Goal: Task Accomplishment & Management: Manage account settings

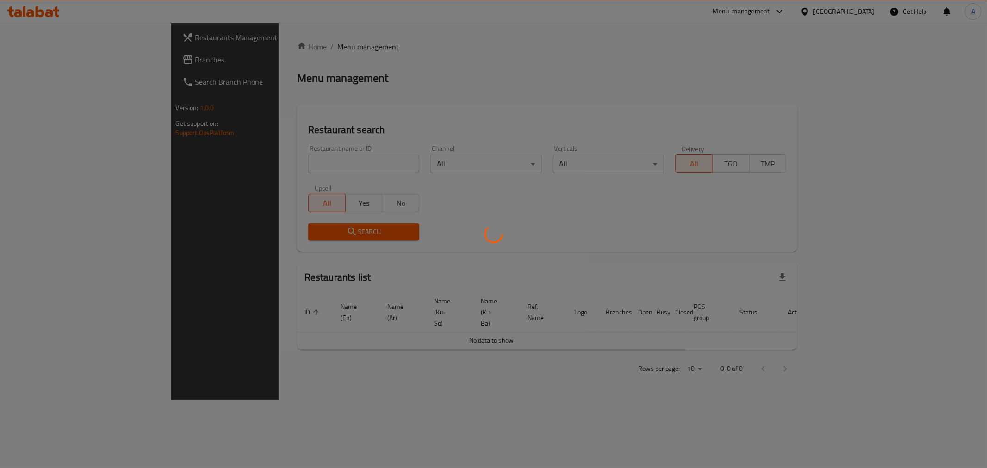
click at [218, 164] on div at bounding box center [493, 234] width 987 height 468
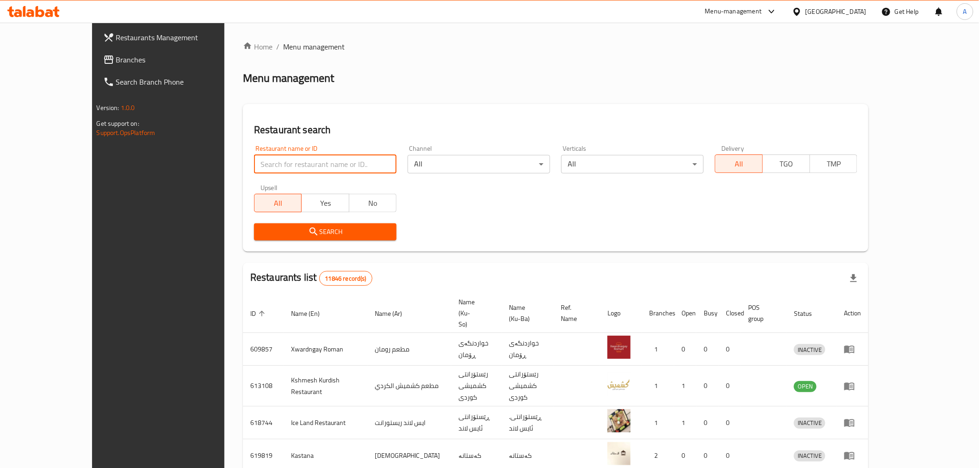
click at [254, 164] on input "search" at bounding box center [325, 164] width 143 height 19
paste input "658382"
type input "658382"
click button "Search" at bounding box center [325, 232] width 143 height 17
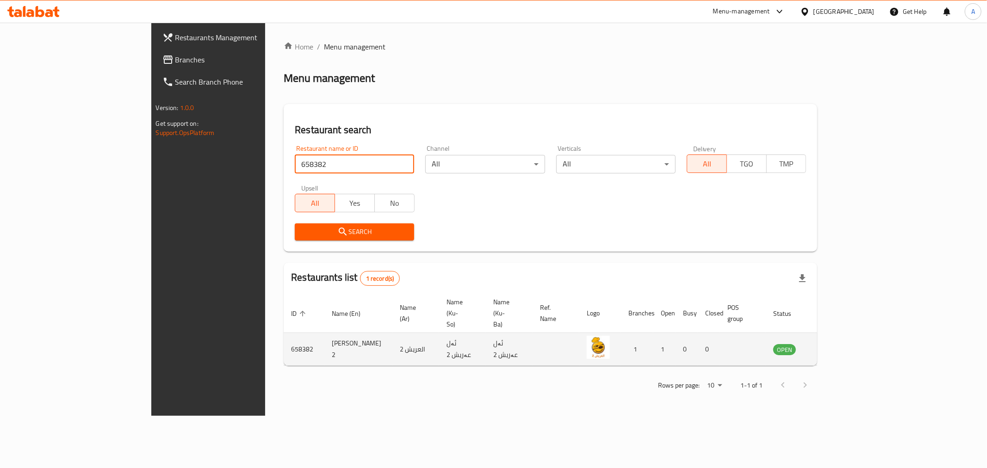
click at [833, 346] on icon "enhanced table" at bounding box center [828, 350] width 10 height 8
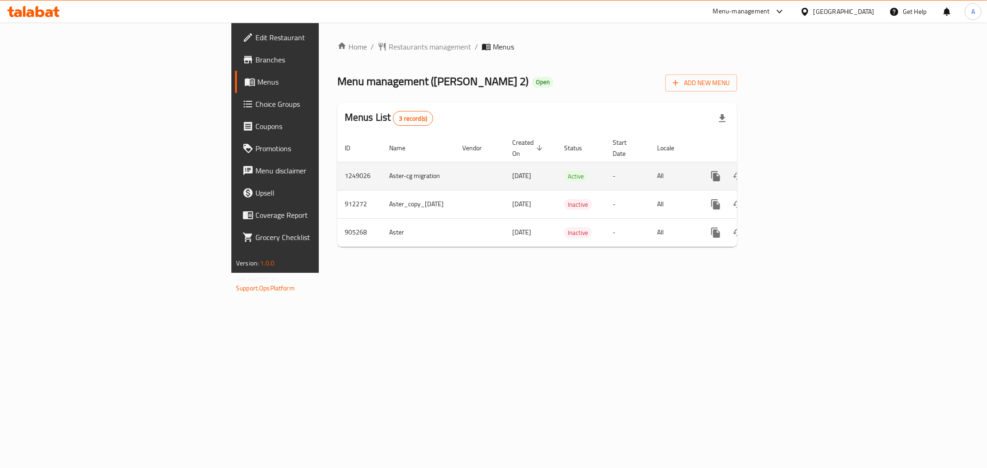
click at [801, 169] on td "enhanced table" at bounding box center [750, 176] width 104 height 28
click at [788, 171] on icon "enhanced table" at bounding box center [782, 176] width 11 height 11
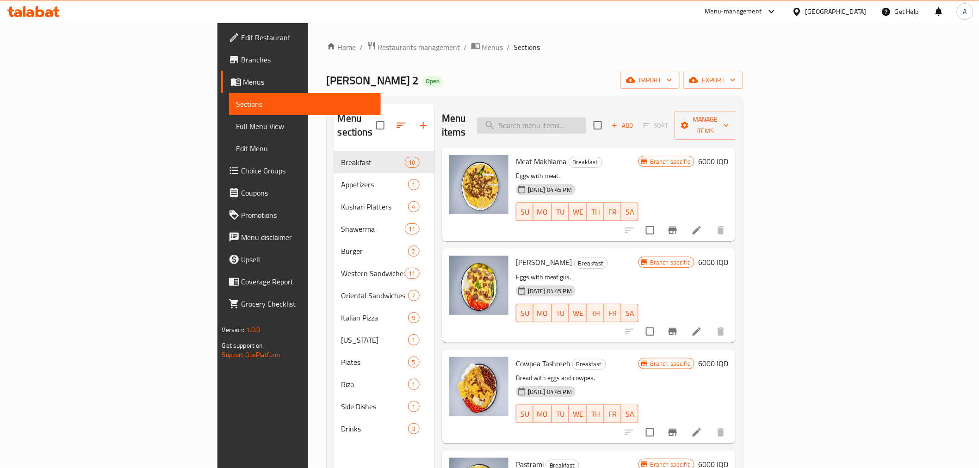
click at [586, 122] on input "search" at bounding box center [531, 126] width 109 height 16
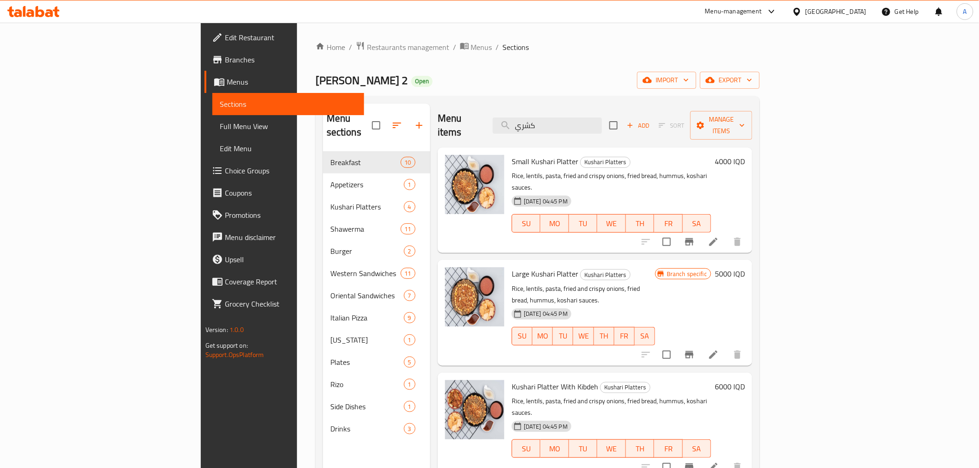
type input "كشري"
click at [718, 238] on icon at bounding box center [714, 242] width 8 height 8
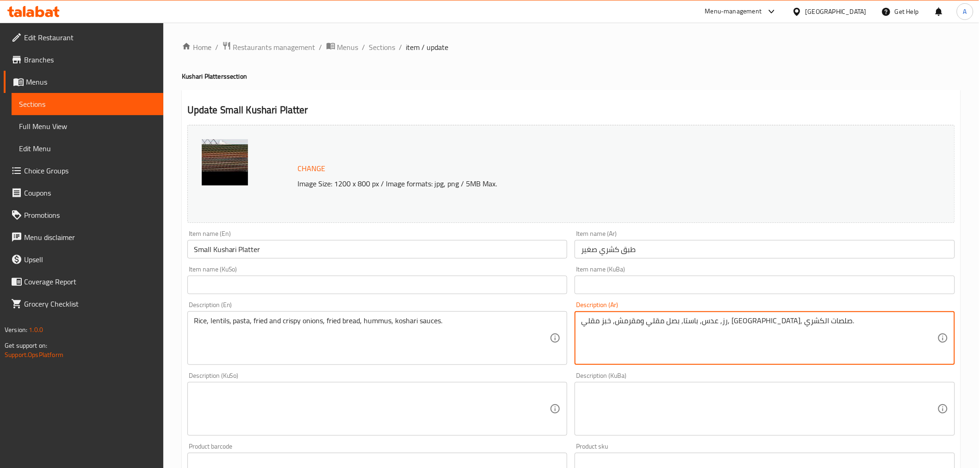
click at [781, 317] on textarea "رز, عدس, باستا, بصل مقلي ومقرمش, خبز مقلي, [GEOGRAPHIC_DATA], صلصات الكشري." at bounding box center [759, 339] width 356 height 44
click at [739, 326] on textarea "رز, عدس, باستا, بصل مقلي ومقرمش, خبز مقلي, [GEOGRAPHIC_DATA], صلصات الكشري." at bounding box center [759, 339] width 356 height 44
drag, startPoint x: 685, startPoint y: 321, endPoint x: 576, endPoint y: 322, distance: 109.2
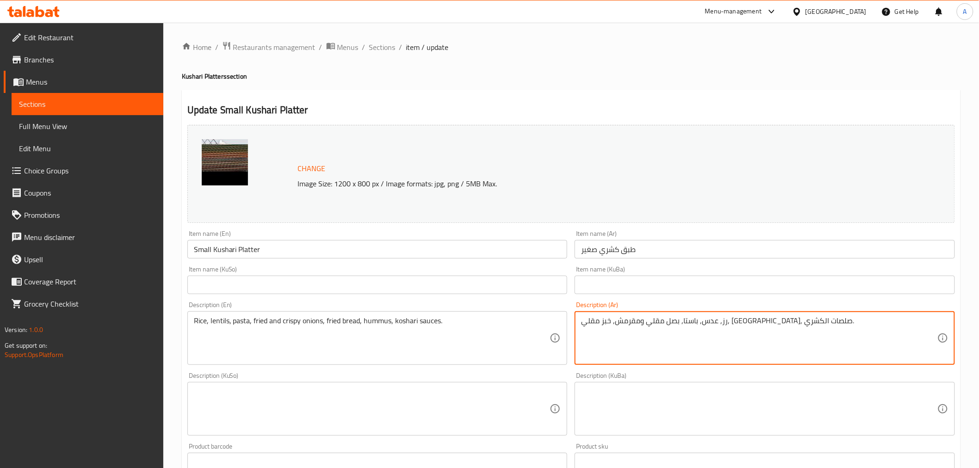
click at [576, 322] on div "رز, عدس, باستا, بصل مقلي ومقرمش, خبز مقلي, [GEOGRAPHIC_DATA], صلصات الكشري. Des…" at bounding box center [765, 339] width 380 height 54
click at [642, 326] on textarea "رز, عدس, باستا, بصل مقلي ومقرمش, خبز مقلي, [GEOGRAPHIC_DATA], صلصات الكشري." at bounding box center [759, 339] width 356 height 44
drag, startPoint x: 685, startPoint y: 327, endPoint x: 656, endPoint y: 327, distance: 29.2
click at [656, 327] on textarea "رز, عدس, باستا, بصل مقلي ومقرمش, خبز مقلي, [GEOGRAPHIC_DATA], صلصات الكشري." at bounding box center [759, 339] width 356 height 44
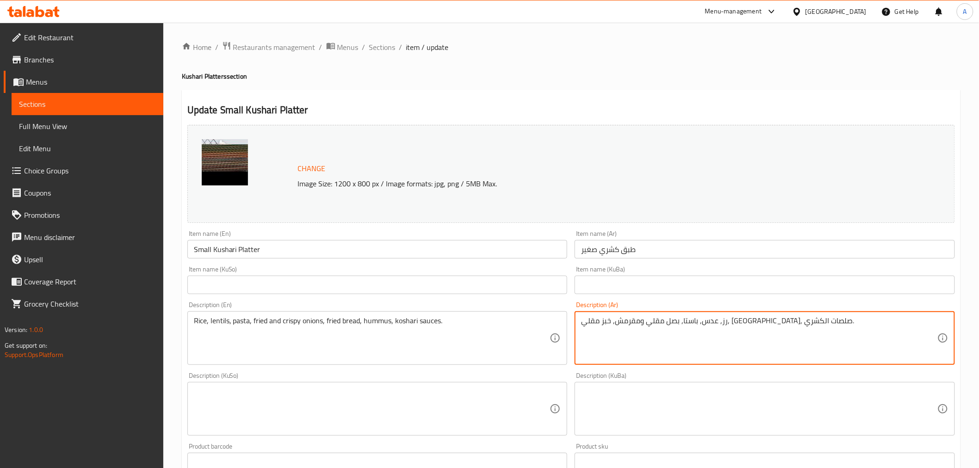
click at [383, 39] on div "Home / Restaurants management / Menus / Sections / item / update Kushari Platte…" at bounding box center [571, 398] width 816 height 751
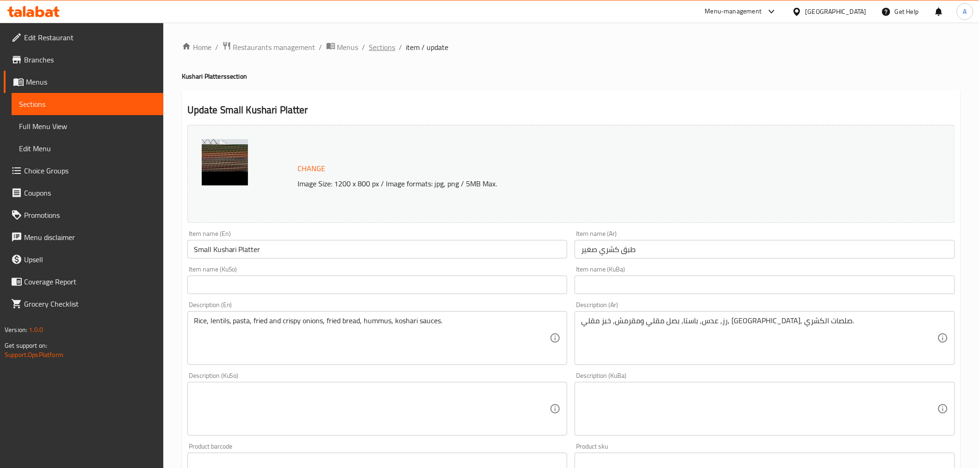
click at [381, 43] on span "Sections" at bounding box center [382, 47] width 26 height 11
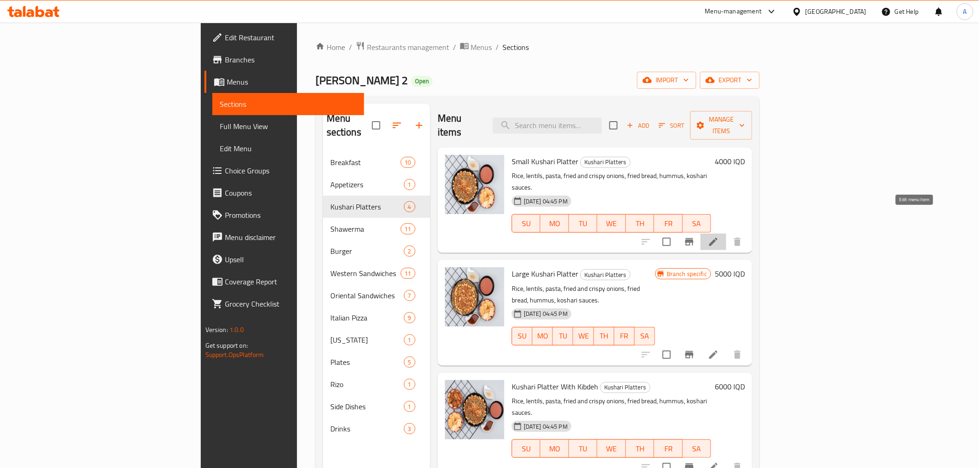
click at [719, 237] on icon at bounding box center [713, 242] width 11 height 11
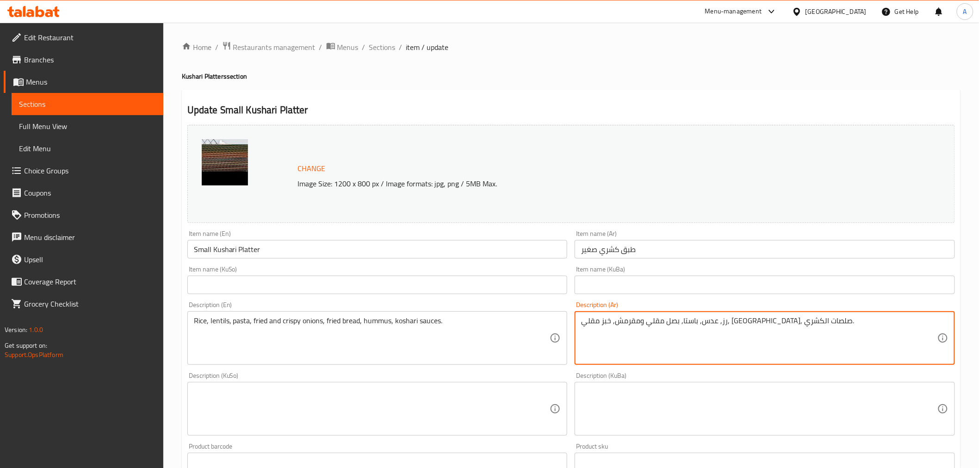
drag, startPoint x: 684, startPoint y: 325, endPoint x: 655, endPoint y: 326, distance: 28.3
click at [384, 51] on span "Sections" at bounding box center [382, 47] width 26 height 11
